Goal: Information Seeking & Learning: Learn about a topic

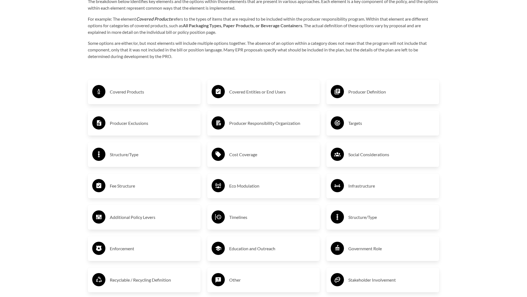
scroll to position [962, 0]
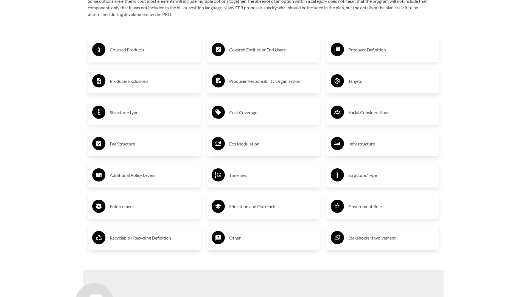
click at [250, 176] on h3 "Timelines" at bounding box center [272, 175] width 87 height 9
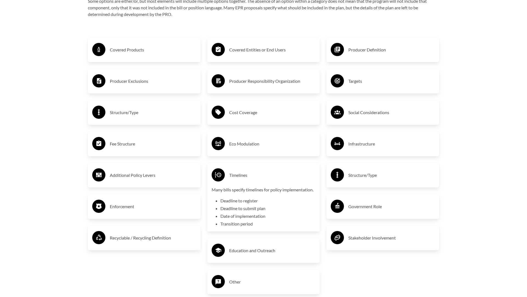
click at [250, 176] on h3 "Timelines" at bounding box center [272, 175] width 87 height 9
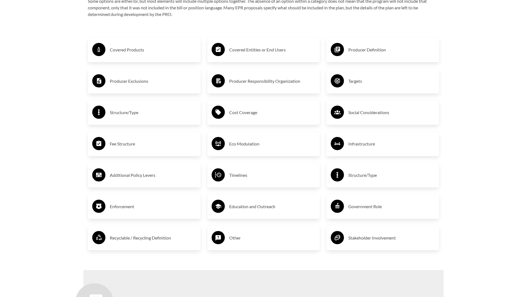
click at [108, 210] on div "Enforcement" at bounding box center [144, 206] width 104 height 16
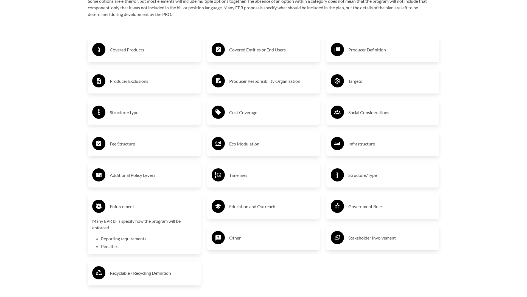
click at [108, 210] on div "Enforcement" at bounding box center [144, 206] width 104 height 16
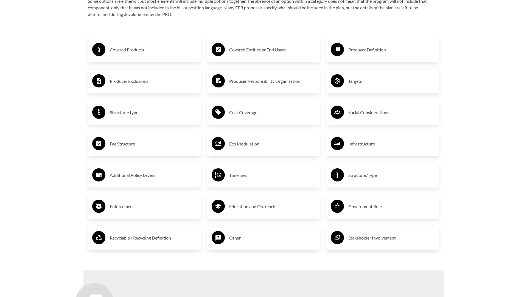
click at [124, 54] on div "Covered Products" at bounding box center [144, 50] width 104 height 16
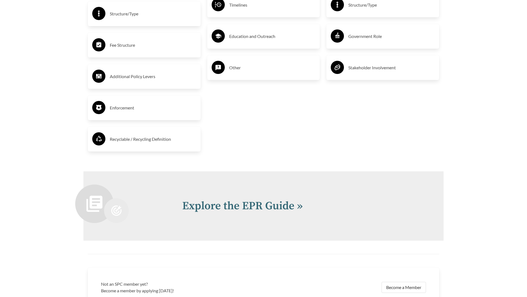
scroll to position [1237, 0]
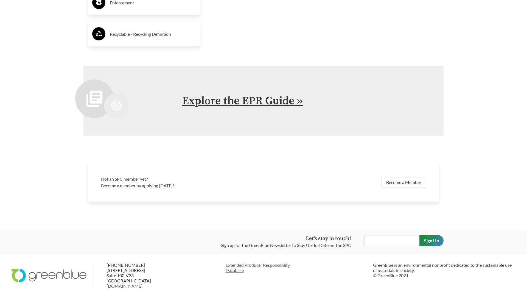
click at [250, 96] on link "Explore the EPR Guide »" at bounding box center [242, 101] width 121 height 14
